Goal: Task Accomplishment & Management: Manage account settings

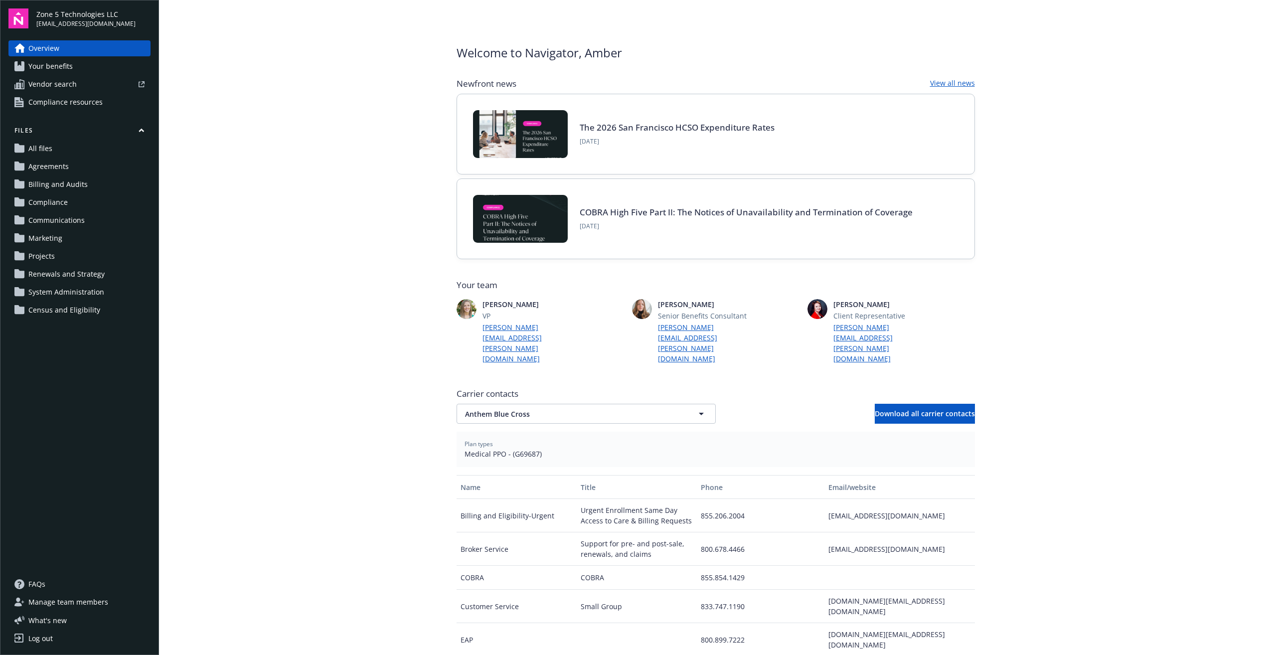
click at [99, 603] on span "Manage team members" at bounding box center [68, 602] width 80 height 16
